Goal: Transaction & Acquisition: Purchase product/service

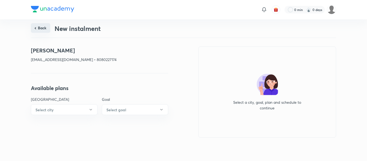
click at [47, 27] on button "Back" at bounding box center [40, 28] width 19 height 10
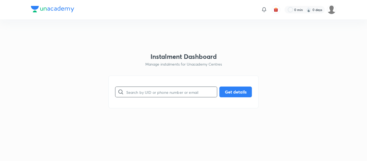
click at [133, 92] on input "text" at bounding box center [171, 92] width 91 height 14
paste input "[EMAIL_ADDRESS][DOMAIN_NAME]"
type input "[EMAIL_ADDRESS][DOMAIN_NAME]"
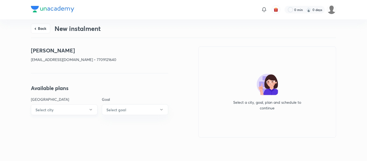
click at [76, 109] on button "Select city" at bounding box center [64, 109] width 67 height 11
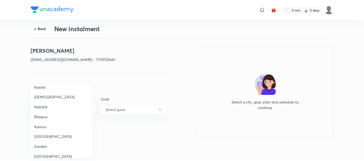
scroll to position [6, 0]
click at [60, 124] on span "Kannur" at bounding box center [62, 127] width 56 height 6
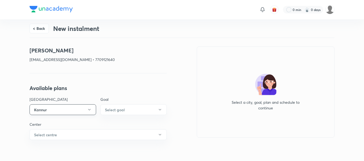
click at [53, 106] on button "Kannur" at bounding box center [63, 109] width 67 height 11
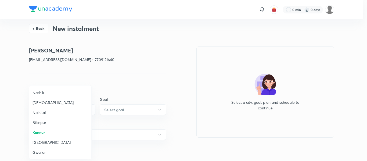
click at [40, 91] on span "Nashik" at bounding box center [60, 93] width 56 height 6
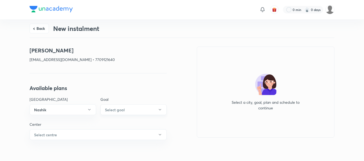
click at [108, 112] on button "Select goal" at bounding box center [133, 109] width 67 height 11
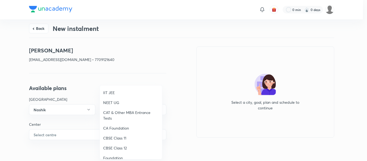
click at [115, 101] on span "NEET UG" at bounding box center [131, 103] width 56 height 6
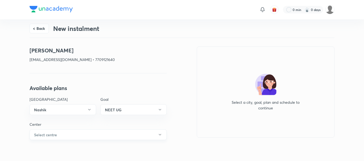
click at [76, 135] on button "Select centre" at bounding box center [98, 134] width 137 height 11
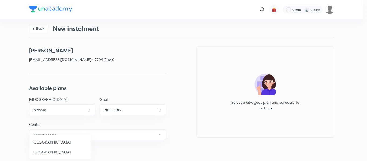
click at [53, 153] on span "[GEOGRAPHIC_DATA]" at bounding box center [60, 152] width 56 height 6
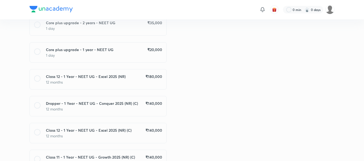
scroll to position [131, 0]
click at [149, 85] on p "12 months" at bounding box center [104, 82] width 116 height 6
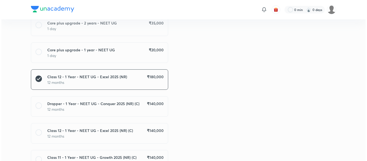
scroll to position [300, 0]
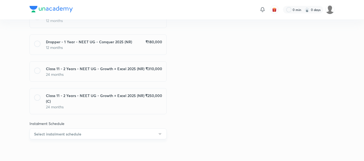
click at [104, 135] on button "Select instalment schedule" at bounding box center [98, 133] width 137 height 11
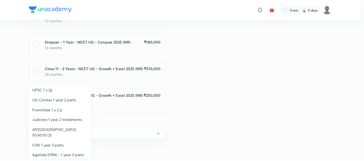
scroll to position [63, 0]
click at [55, 108] on span "Franchisee 1 y 2 p" at bounding box center [60, 109] width 56 height 6
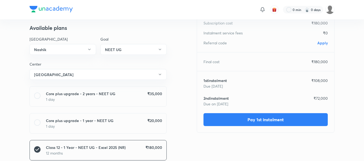
scroll to position [0, 0]
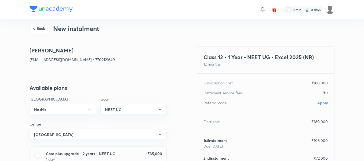
click at [320, 100] on p "Apply" at bounding box center [322, 103] width 10 height 6
click at [321, 104] on span "Apply" at bounding box center [322, 102] width 10 height 5
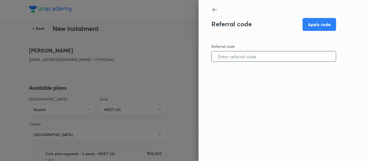
click at [253, 59] on input "text" at bounding box center [274, 57] width 124 height 14
paste input "NASH0965XR903S"
type input "NASH0965XR903S"
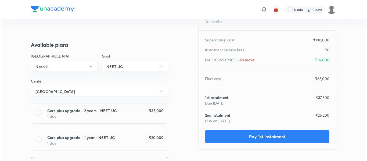
scroll to position [44, 0]
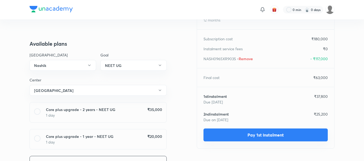
click at [227, 134] on button "Pay 1st instalment" at bounding box center [265, 134] width 124 height 13
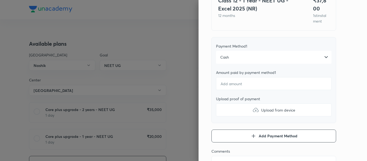
scroll to position [54, 0]
click at [227, 90] on input "number" at bounding box center [273, 83] width 115 height 13
type textarea "x"
type input "3"
type textarea "x"
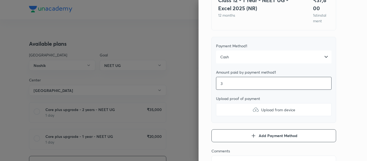
type input "37"
type textarea "x"
type input "378"
type textarea "x"
type input "3780"
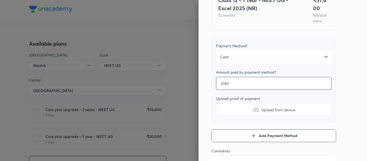
type textarea "x"
type input "37800"
type textarea "x"
type input "37800"
click at [227, 112] on label "Upload from device" at bounding box center [273, 109] width 115 height 13
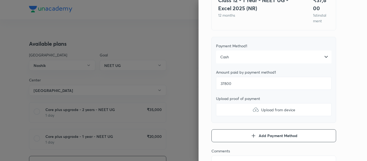
click at [0, 0] on input "Upload from device" at bounding box center [0, 0] width 0 height 0
type textarea "x"
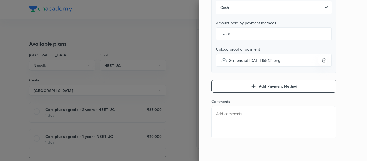
click at [228, 123] on textarea at bounding box center [273, 122] width 125 height 32
type textarea "1"
type textarea "x"
type textarea "1s"
type textarea "x"
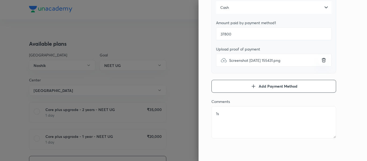
type textarea "1st"
type textarea "x"
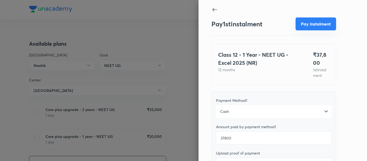
type textarea "1st"
click at [295, 26] on button "Pay instalment" at bounding box center [315, 23] width 41 height 13
